Goal: Task Accomplishment & Management: Use online tool/utility

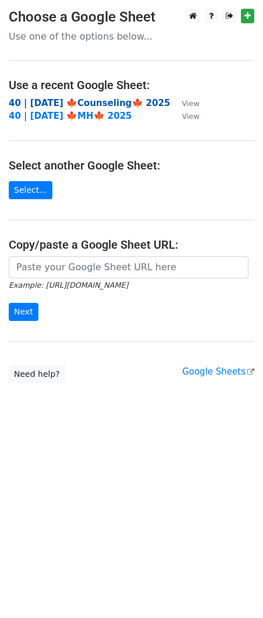
click at [81, 101] on strong "40 | OCT 5 🍁Counseling🍁 2025" at bounding box center [90, 103] width 162 height 10
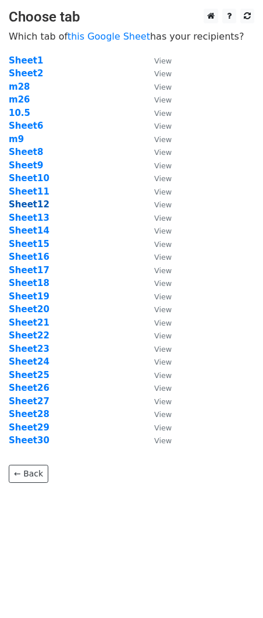
click at [34, 205] on strong "Sheet12" at bounding box center [29, 204] width 41 height 10
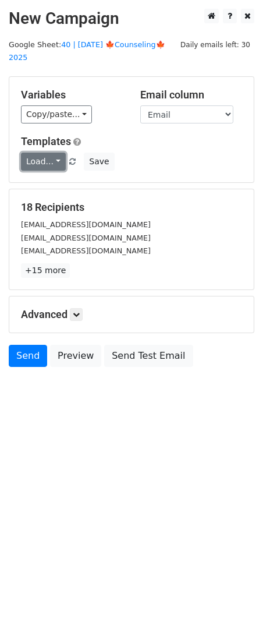
click at [43, 153] on link "Load..." at bounding box center [43, 162] width 45 height 18
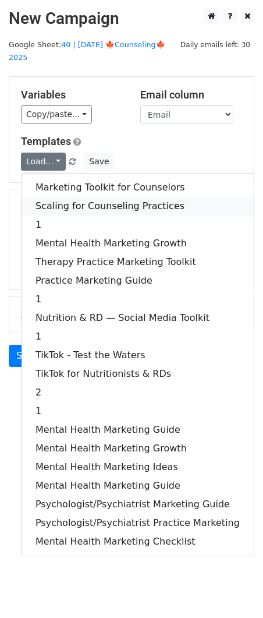
click at [63, 197] on link "Scaling for Counseling Practices" at bounding box center [138, 206] width 233 height 19
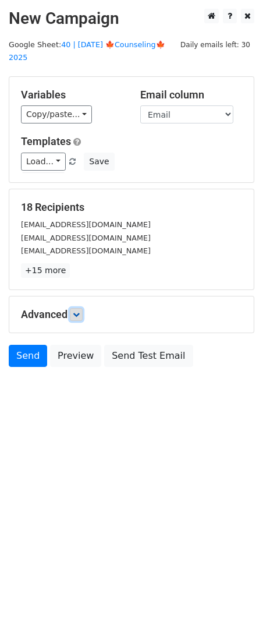
click at [80, 311] on icon at bounding box center [76, 314] width 7 height 7
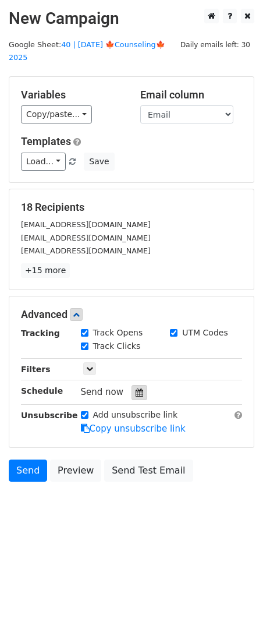
click at [136, 386] on div "Tracking Track Opens UTM Codes Track Clicks Filters Only include spreadsheet ro…" at bounding box center [131, 381] width 221 height 109
click at [138, 370] on div "Tracking Track Opens UTM Codes Track Clicks Filters Only include spreadsheet ro…" at bounding box center [131, 381] width 221 height 109
click at [138, 389] on icon at bounding box center [140, 393] width 8 height 8
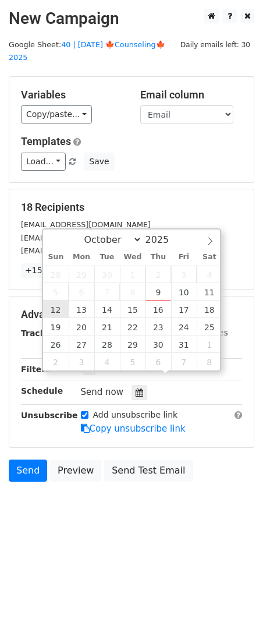
type input "2025-10-12 12:00"
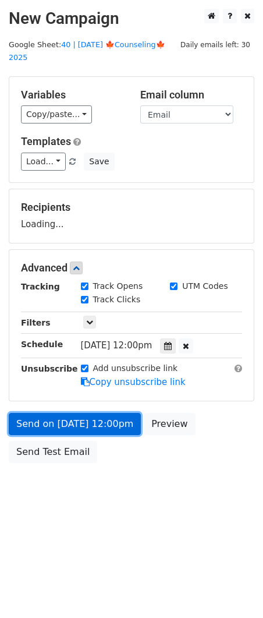
click at [68, 413] on link "Send on Oct 12 at 12:00pm" at bounding box center [75, 424] width 132 height 22
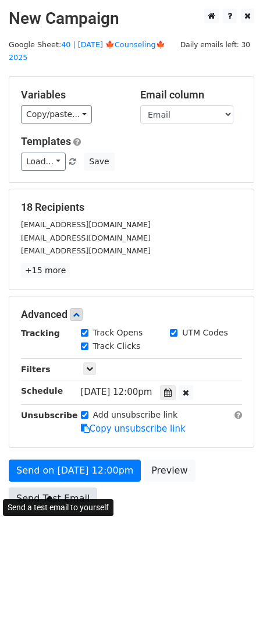
click at [37, 489] on link "Send Test Email" at bounding box center [53, 499] width 89 height 22
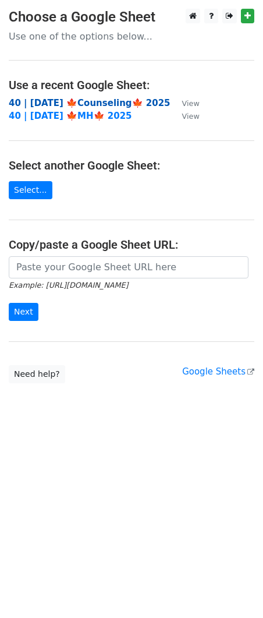
click at [72, 104] on strong "40 | [DATE] 🍁Counseling🍁 2025" at bounding box center [90, 103] width 162 height 10
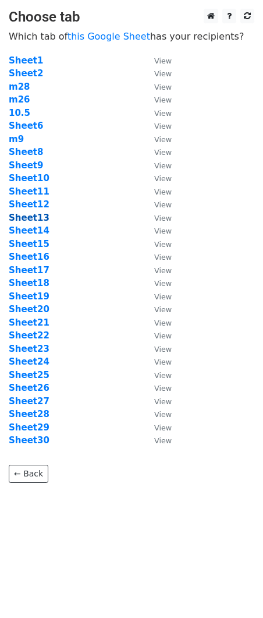
click at [31, 213] on strong "Sheet13" at bounding box center [29, 218] width 41 height 10
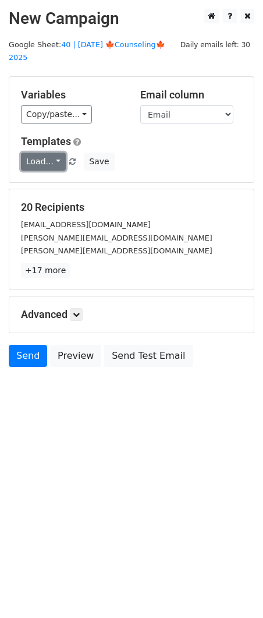
click at [43, 153] on link "Load..." at bounding box center [43, 162] width 45 height 18
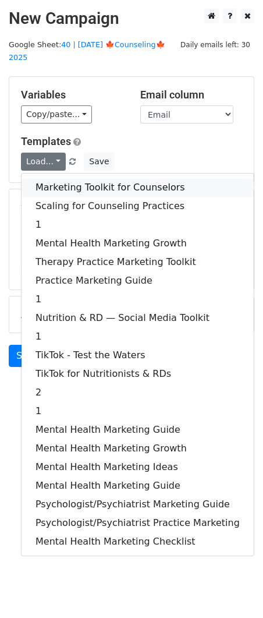
click at [58, 178] on link "Marketing Toolkit for Counselors" at bounding box center [138, 187] width 233 height 19
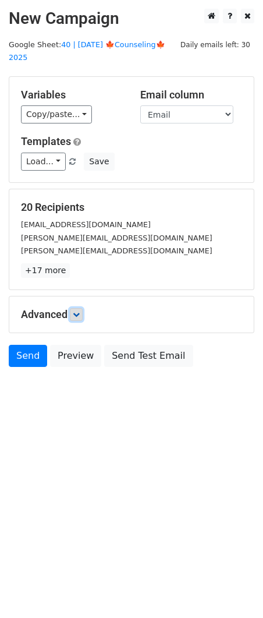
click at [79, 311] on icon at bounding box center [76, 314] width 7 height 7
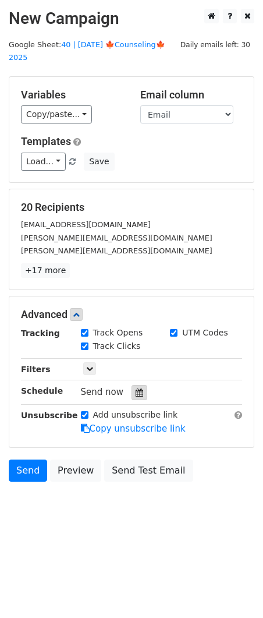
click at [136, 389] on icon at bounding box center [140, 393] width 8 height 8
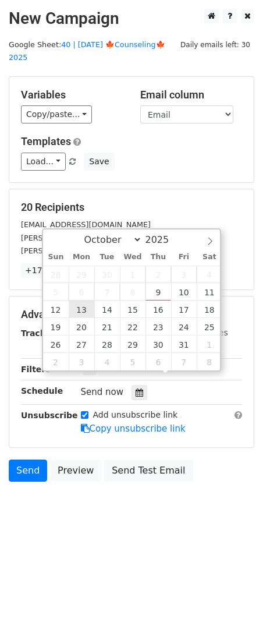
type input "2025-10-13 12:00"
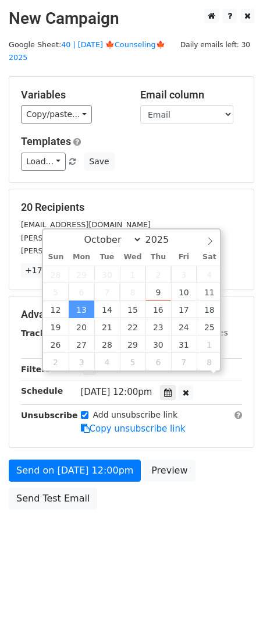
scroll to position [1, 0]
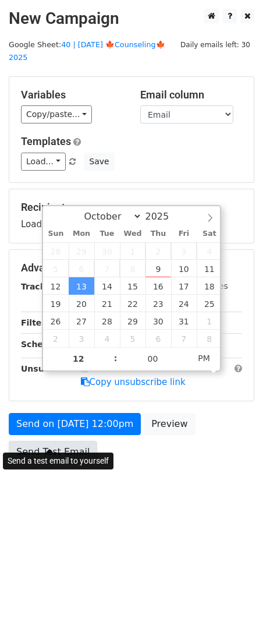
click at [65, 441] on link "Send Test Email" at bounding box center [53, 452] width 89 height 22
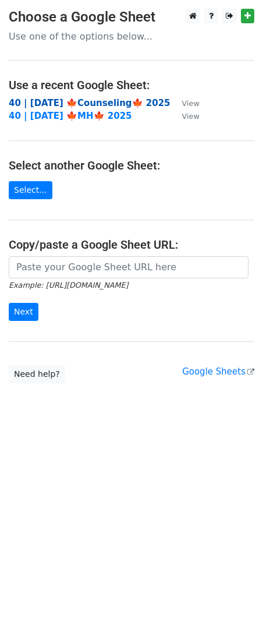
click at [112, 99] on strong "40 | OCT 5 🍁Counseling🍁 2025" at bounding box center [90, 103] width 162 height 10
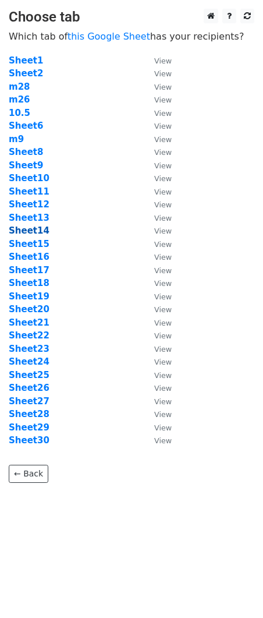
click at [36, 230] on strong "Sheet14" at bounding box center [29, 231] width 41 height 10
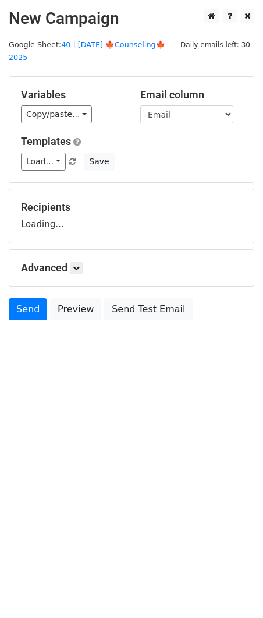
click at [38, 227] on div "Recipients Loading..." at bounding box center [131, 216] width 245 height 54
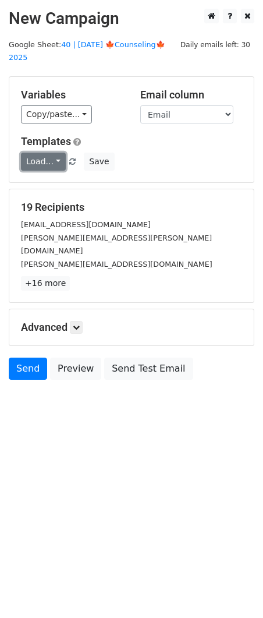
click at [47, 153] on link "Load..." at bounding box center [43, 162] width 45 height 18
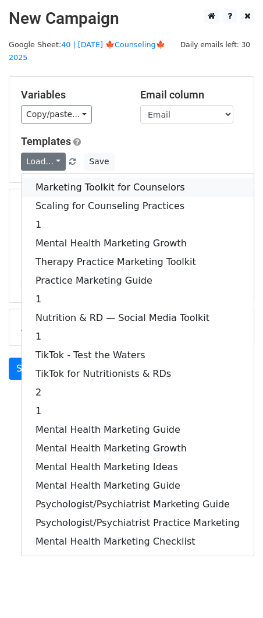
click at [80, 179] on link "Marketing Toolkit for Counselors" at bounding box center [138, 187] width 233 height 19
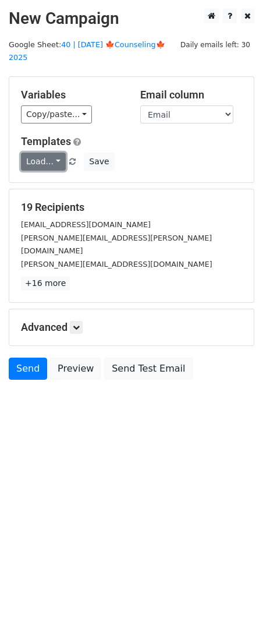
click at [44, 153] on link "Load..." at bounding box center [43, 162] width 45 height 18
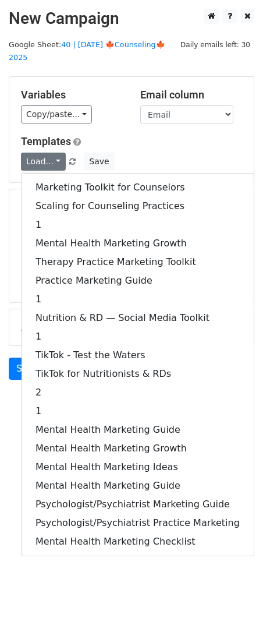
click at [58, 173] on div "Marketing Toolkit for Counselors Scaling for Counseling Practices 1 Mental Heal…" at bounding box center [138, 364] width 234 height 383
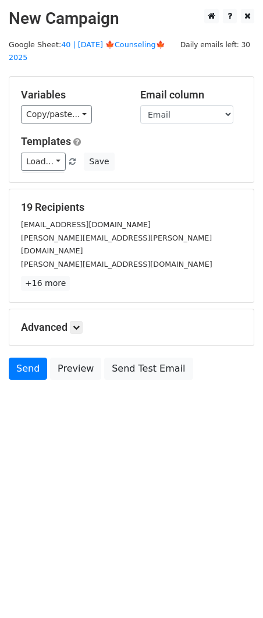
click at [58, 166] on div "Variables Copy/paste... {{Name}} {{Email}} Email column Name Email Templates Lo…" at bounding box center [131, 129] width 245 height 105
click at [80, 321] on link at bounding box center [76, 327] width 13 height 13
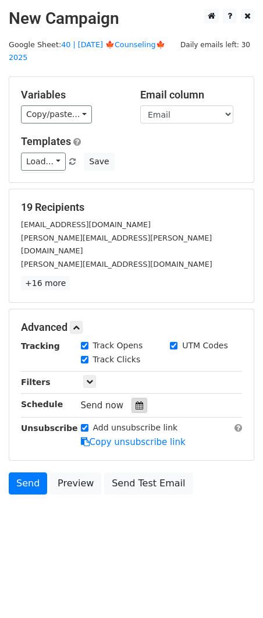
click at [132, 398] on div at bounding box center [140, 405] width 16 height 15
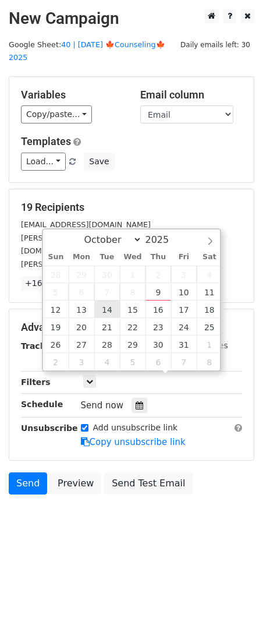
type input "2025-10-14 12:00"
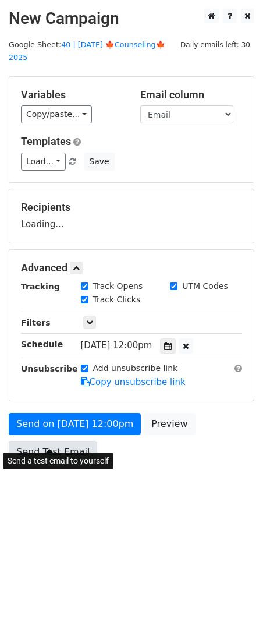
click at [66, 441] on link "Send Test Email" at bounding box center [53, 452] width 89 height 22
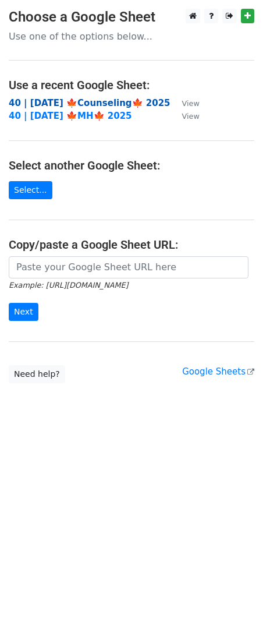
click at [96, 103] on strong "40 | [DATE] 🍁Counseling🍁 2025" at bounding box center [90, 103] width 162 height 10
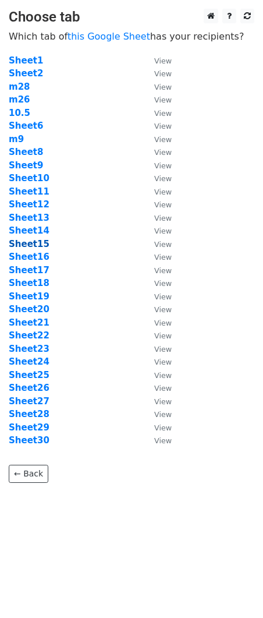
click at [40, 239] on strong "Sheet15" at bounding box center [29, 244] width 41 height 10
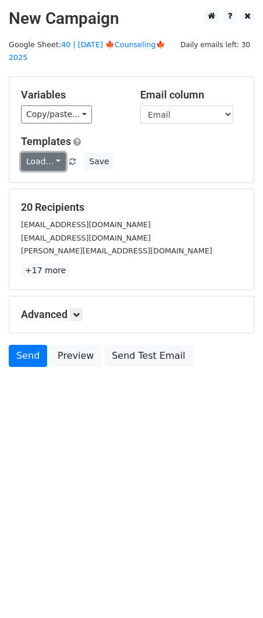
click at [44, 153] on link "Load..." at bounding box center [43, 162] width 45 height 18
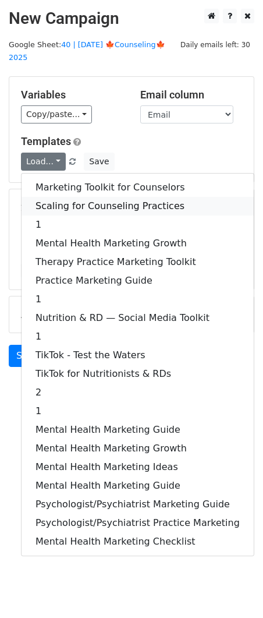
click at [57, 197] on link "Scaling for Counseling Practices" at bounding box center [138, 206] width 233 height 19
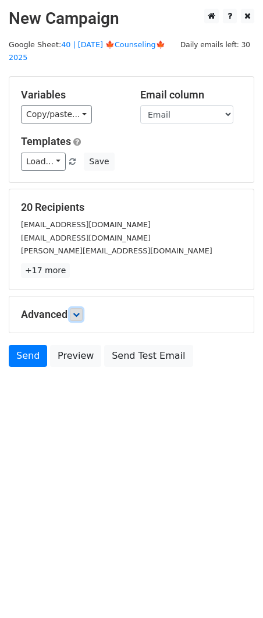
click at [80, 311] on icon at bounding box center [76, 314] width 7 height 7
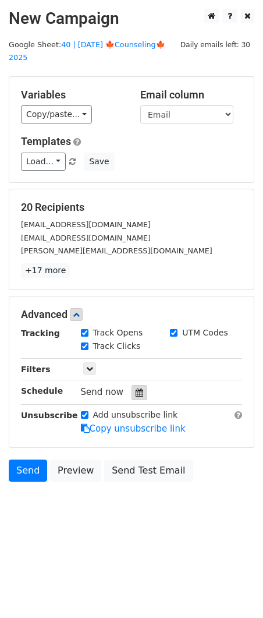
click at [132, 385] on div at bounding box center [140, 392] width 16 height 15
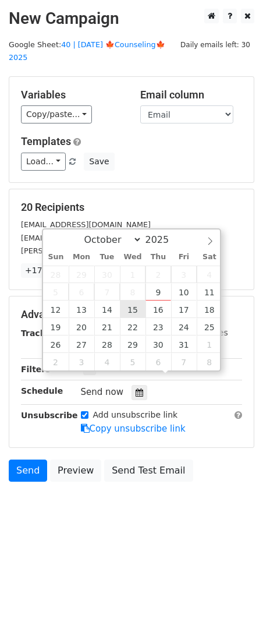
type input "2025-10-15 12:00"
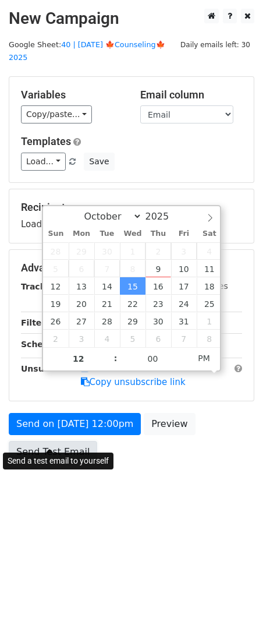
click at [65, 444] on link "Send Test Email" at bounding box center [53, 452] width 89 height 22
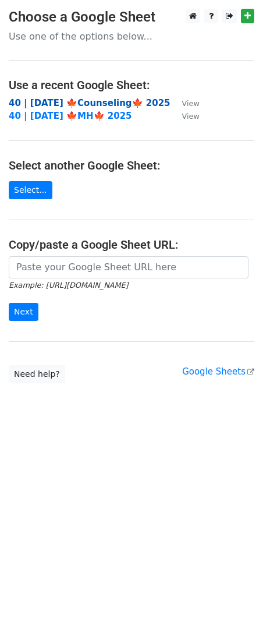
click at [103, 103] on strong "40 | OCT 5 🍁Counseling🍁 2025" at bounding box center [90, 103] width 162 height 10
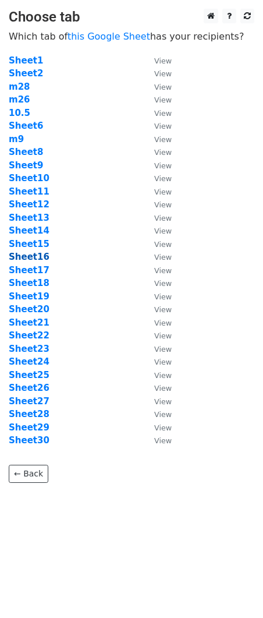
click at [28, 257] on strong "Sheet16" at bounding box center [29, 257] width 41 height 10
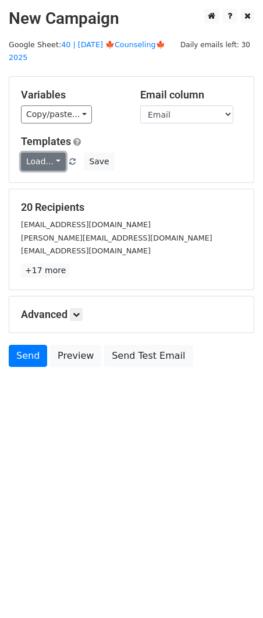
click at [40, 153] on link "Load..." at bounding box center [43, 162] width 45 height 18
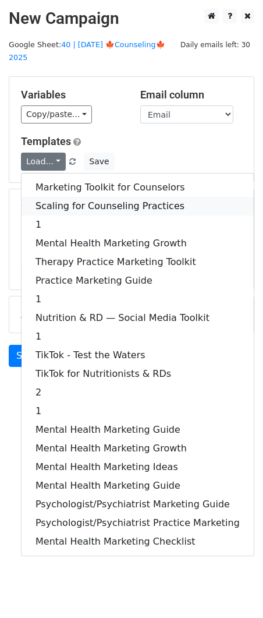
click at [83, 197] on link "Scaling for Counseling Practices" at bounding box center [138, 206] width 233 height 19
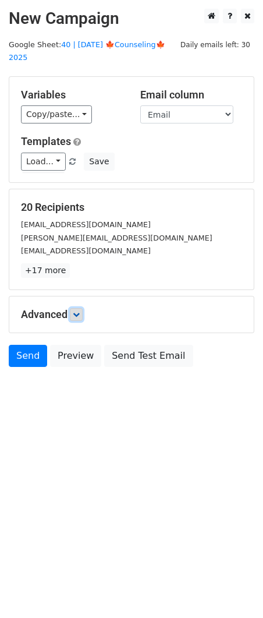
click at [77, 311] on icon at bounding box center [76, 314] width 7 height 7
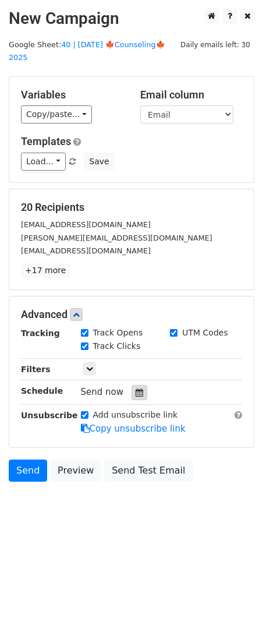
click at [136, 389] on icon at bounding box center [140, 393] width 8 height 8
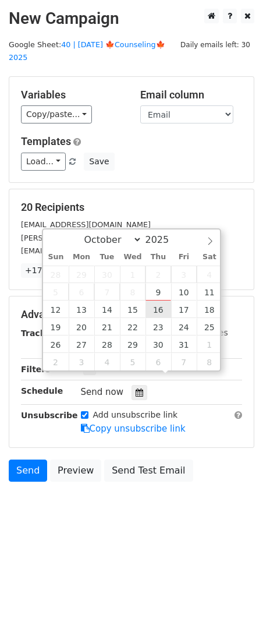
type input "2025-10-16 12:00"
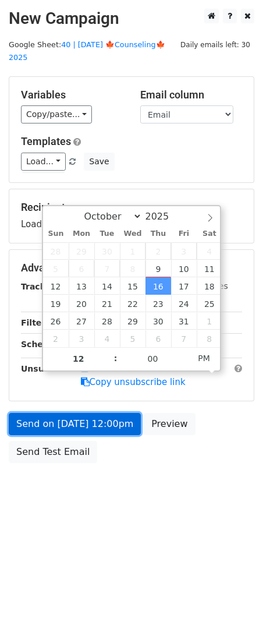
click at [85, 415] on link "Send on Oct 16 at 12:00pm" at bounding box center [75, 424] width 132 height 22
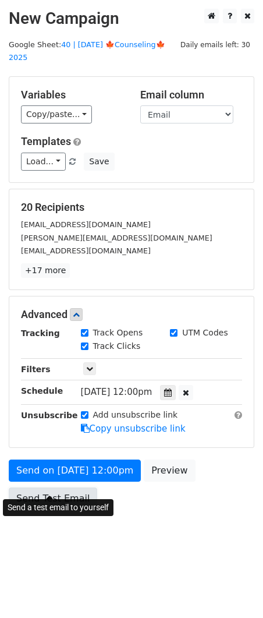
click at [47, 493] on link "Send Test Email" at bounding box center [53, 499] width 89 height 22
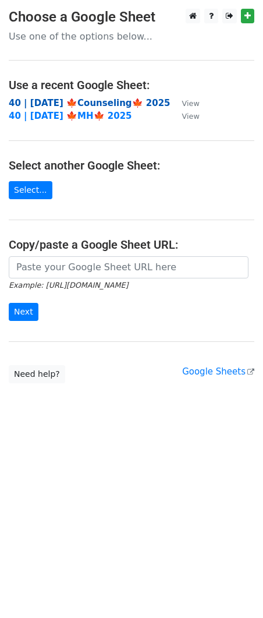
click at [111, 105] on strong "40 | [DATE] 🍁Counseling🍁 2025" at bounding box center [90, 103] width 162 height 10
